Goal: Check status: Check status

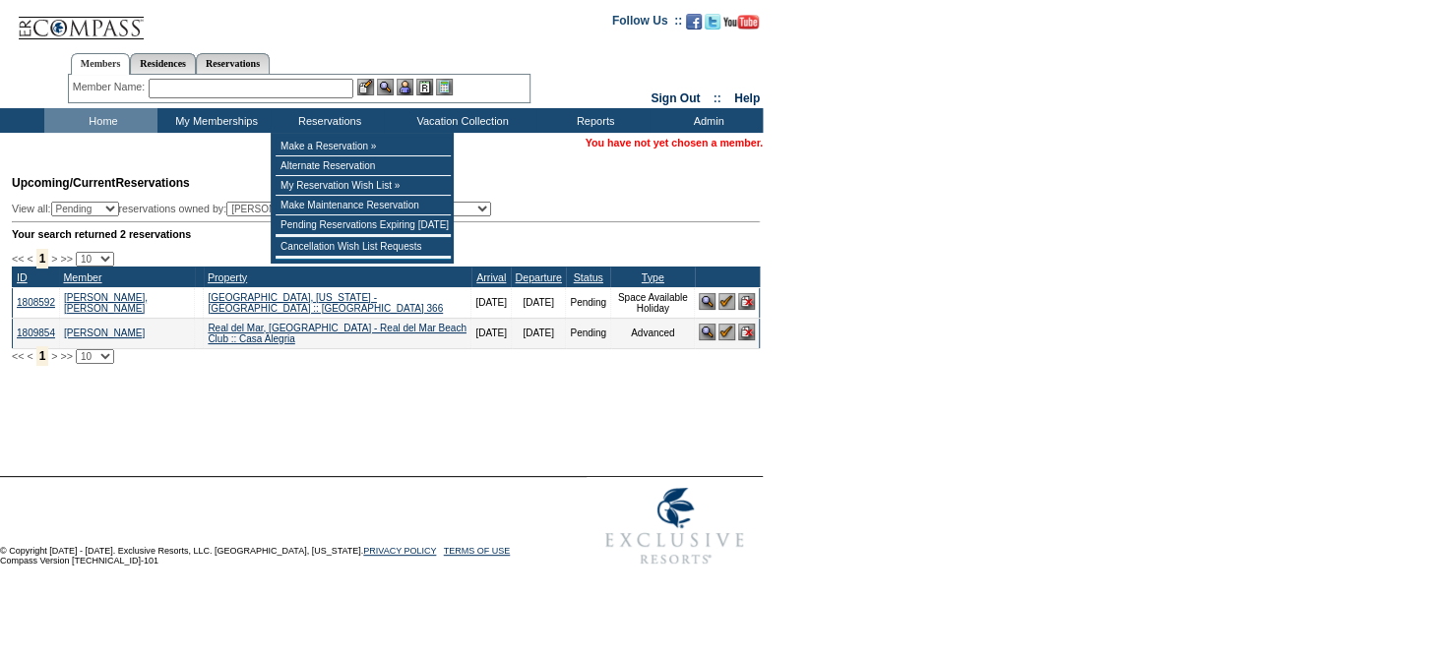
click at [324, 91] on input "text" at bounding box center [251, 89] width 205 height 20
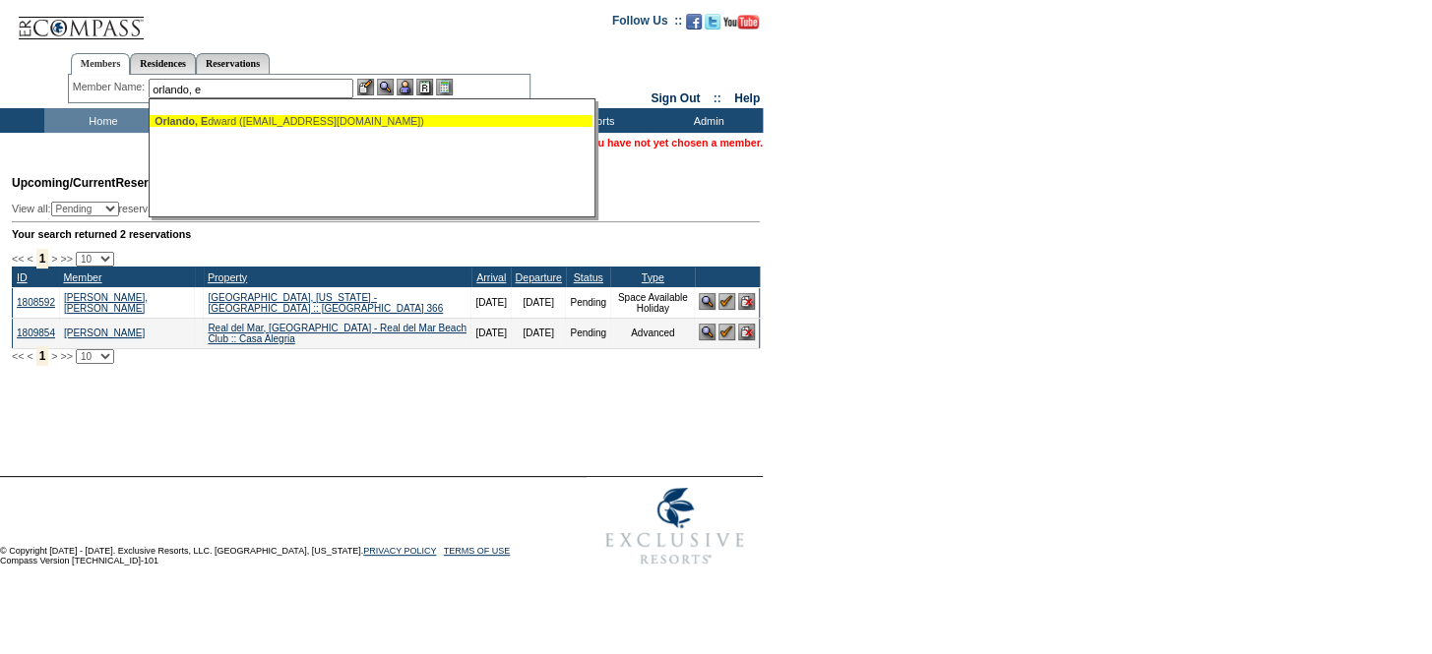
drag, startPoint x: 324, startPoint y: 125, endPoint x: 348, endPoint y: 111, distance: 28.2
click at [325, 124] on div "Orlando, E [PERSON_NAME] ([EMAIL_ADDRESS][DOMAIN_NAME])" at bounding box center [370, 121] width 433 height 12
type input "[PERSON_NAME] ([EMAIL_ADDRESS][DOMAIN_NAME])"
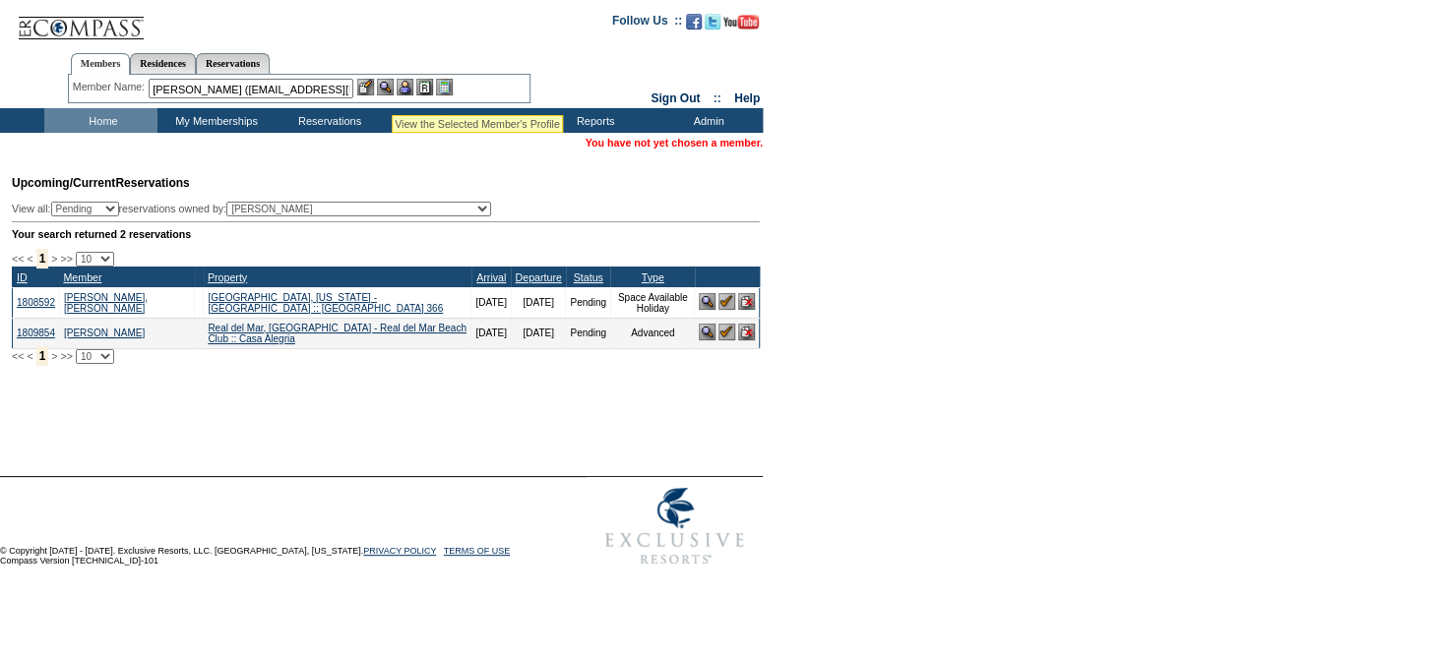
click at [392, 92] on img at bounding box center [385, 87] width 17 height 17
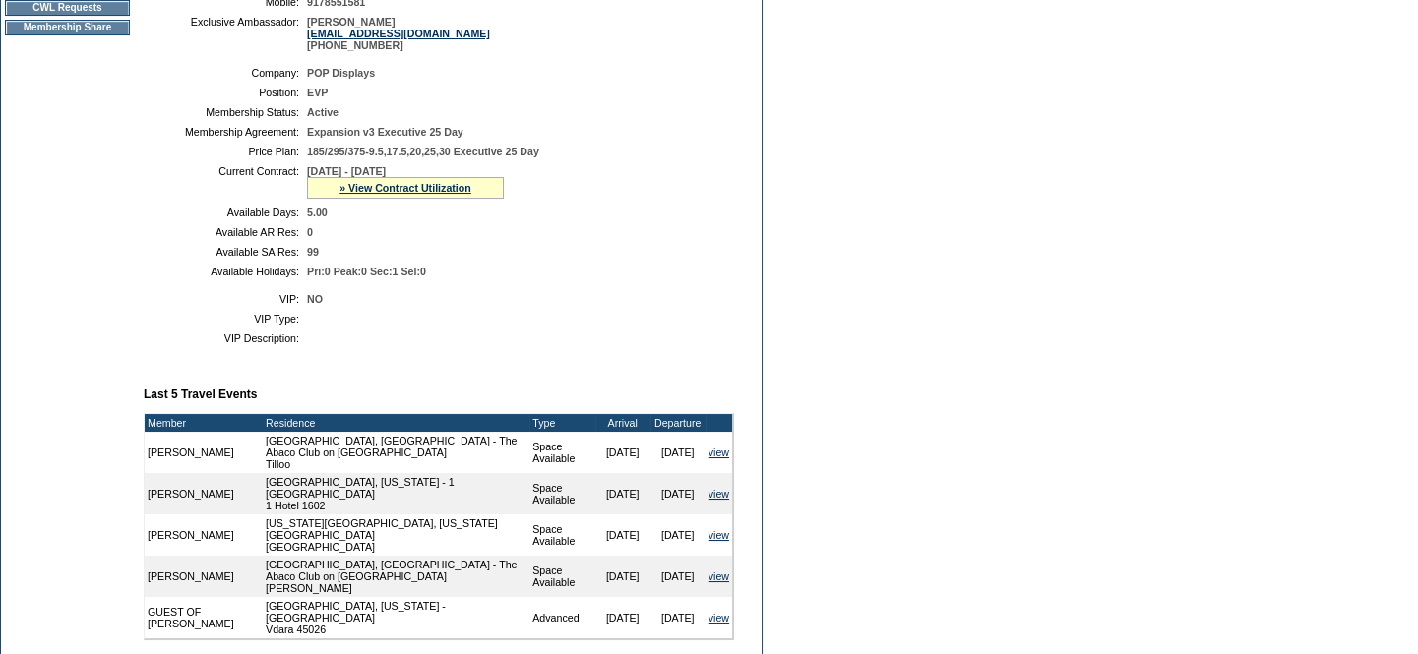
scroll to position [266, 0]
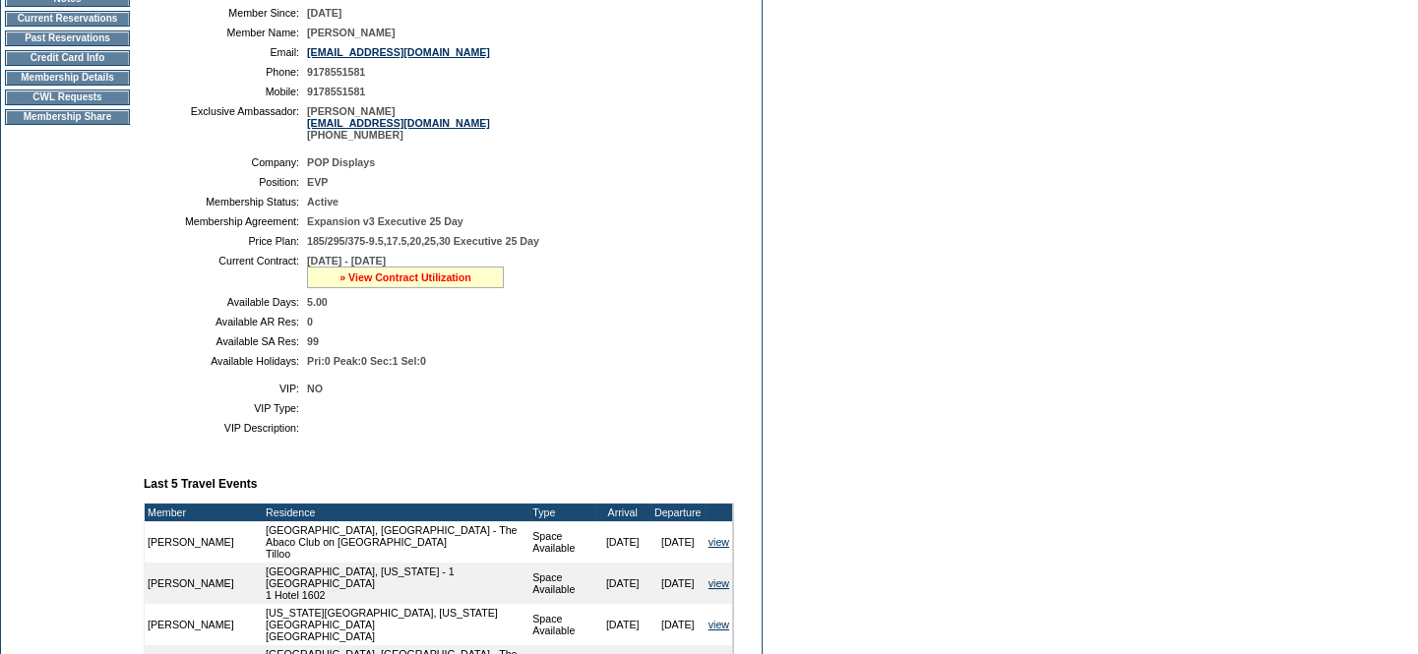
click at [436, 276] on link "» View Contract Utilization" at bounding box center [405, 278] width 132 height 12
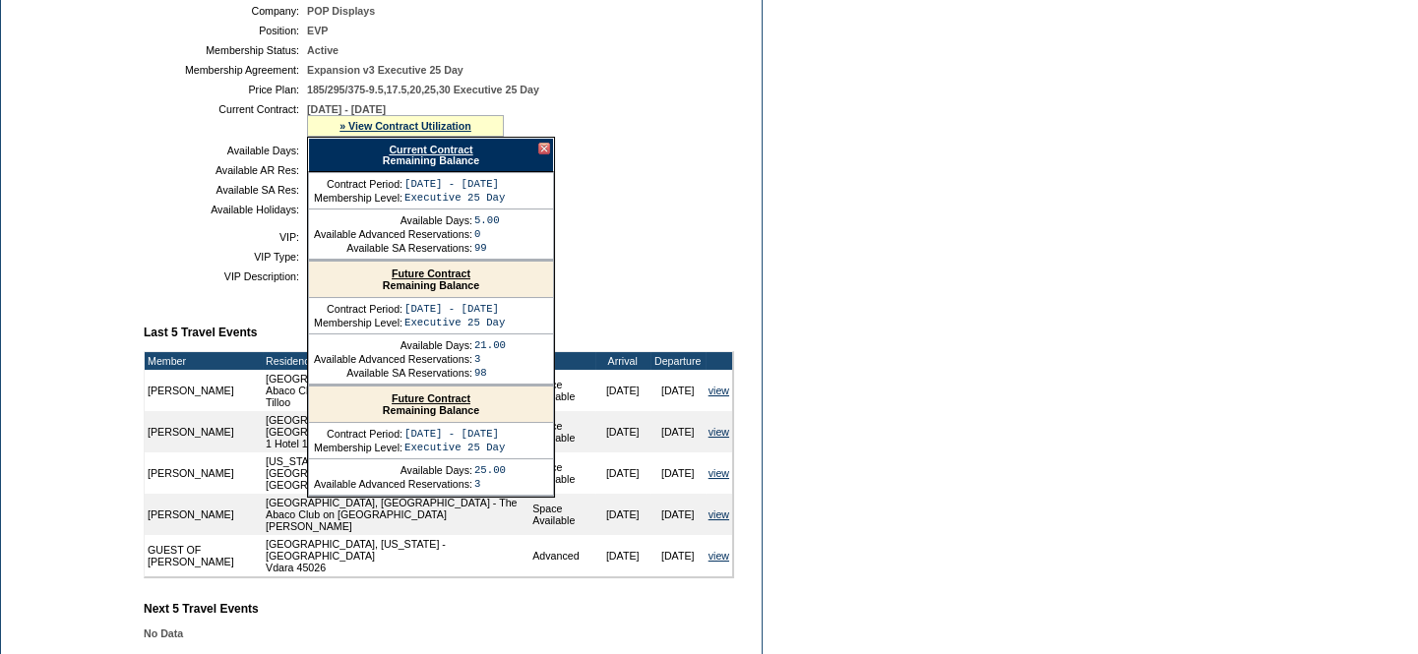
scroll to position [445, 0]
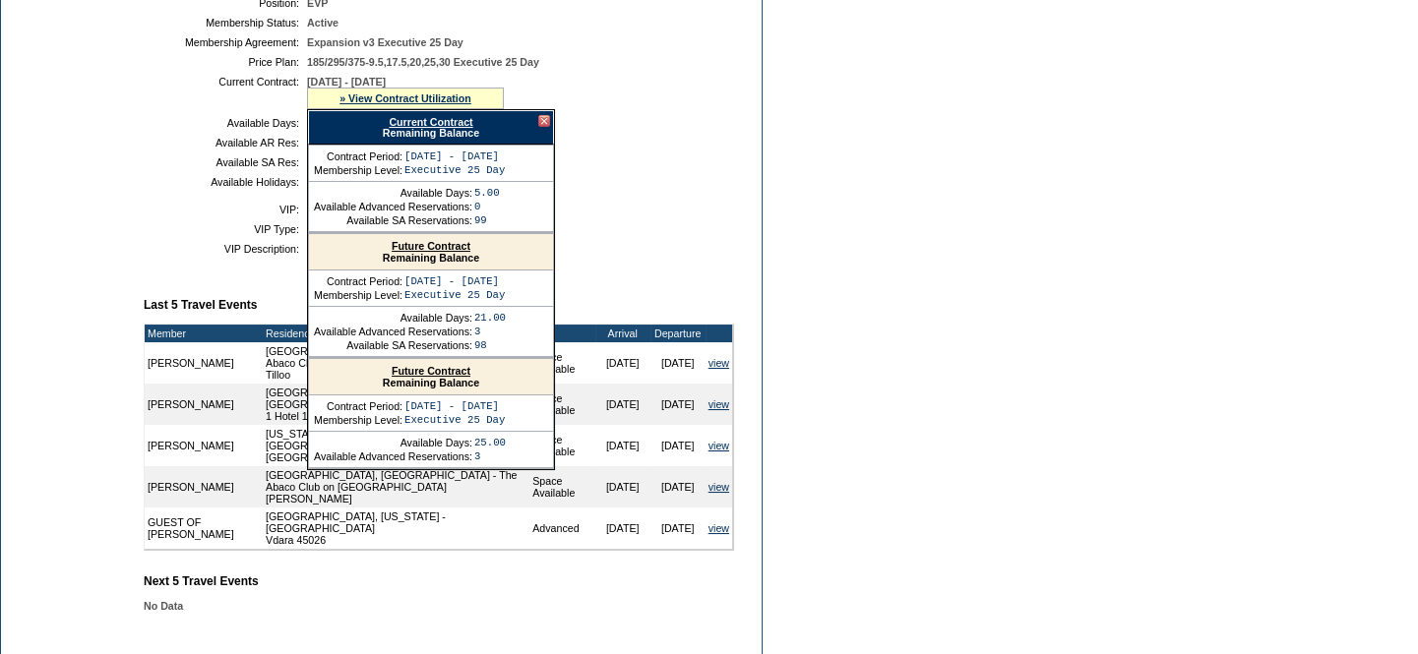
click at [452, 377] on link "Future Contract" at bounding box center [431, 371] width 79 height 12
click at [449, 252] on link "Future Contract" at bounding box center [431, 246] width 79 height 12
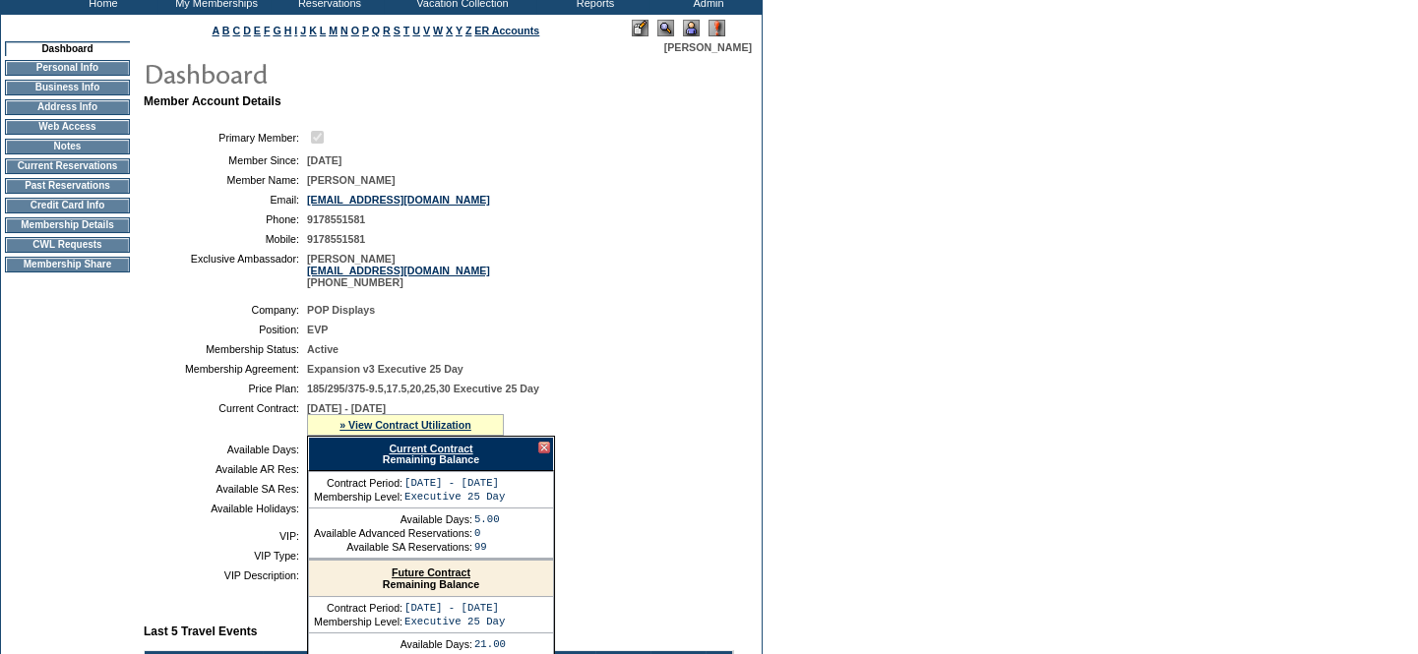
scroll to position [0, 0]
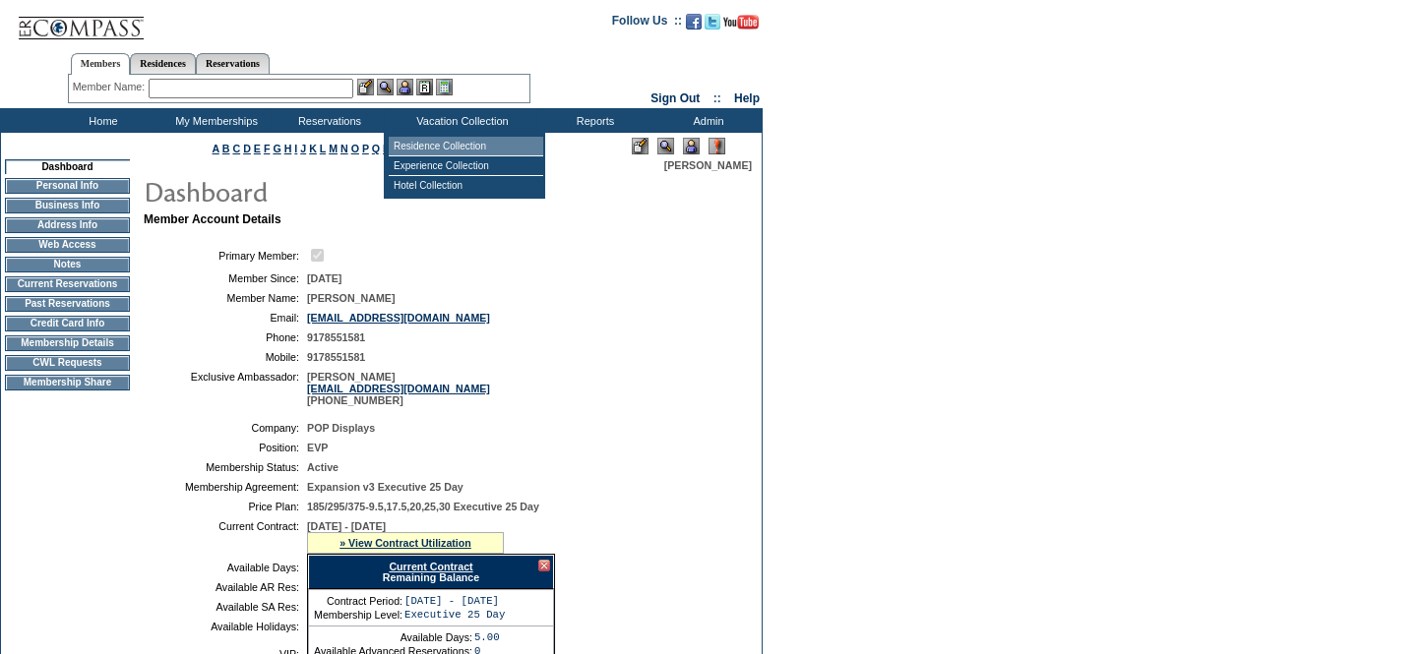
click at [453, 142] on td "Residence Collection" at bounding box center [466, 147] width 154 height 20
